Goal: Information Seeking & Learning: Check status

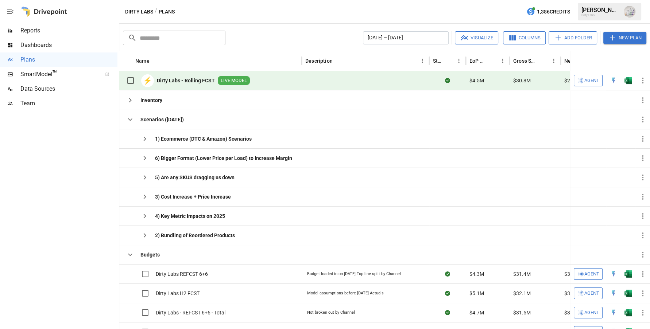
click at [38, 30] on span "Reports" at bounding box center [68, 30] width 97 height 9
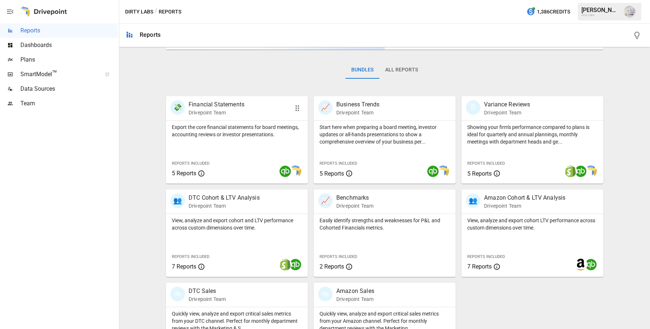
scroll to position [99, 0]
click at [222, 102] on p "Financial Statements" at bounding box center [217, 104] width 56 height 9
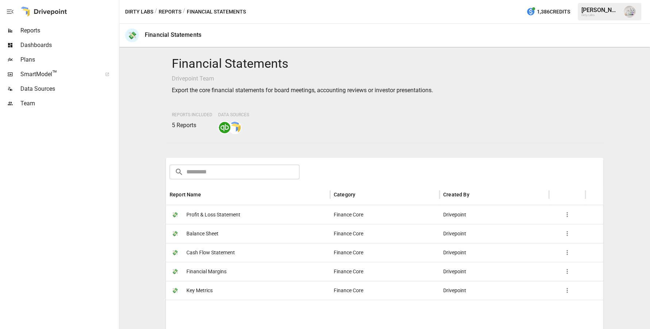
click at [204, 291] on span "Key Metrics" at bounding box center [199, 291] width 26 height 19
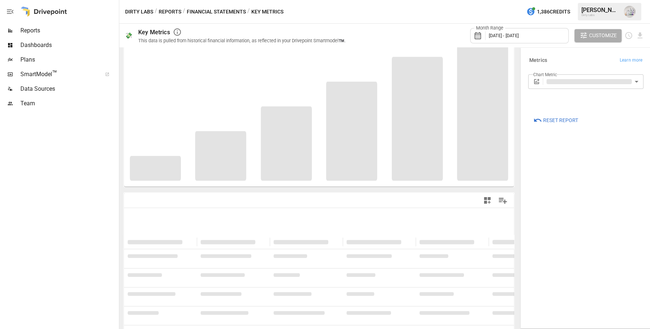
scroll to position [59, 0]
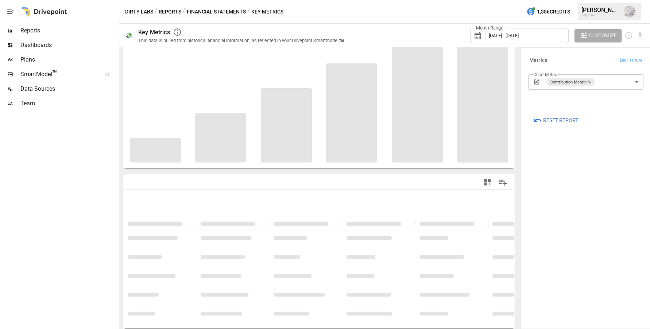
click at [635, 0] on body "**********" at bounding box center [325, 0] width 650 height 0
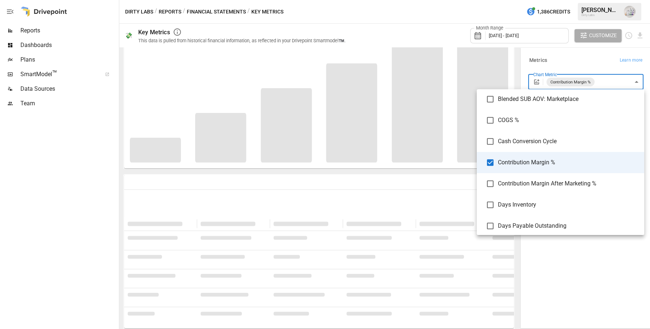
scroll to position [0, 0]
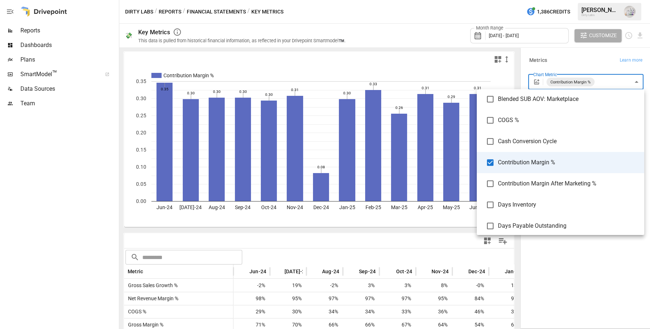
click at [100, 259] on div at bounding box center [325, 164] width 650 height 329
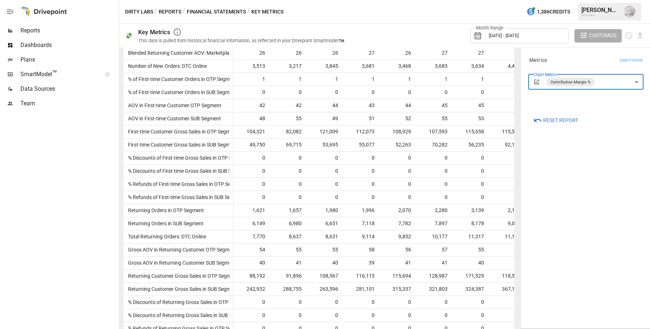
scroll to position [978, 0]
